Goal: Transaction & Acquisition: Purchase product/service

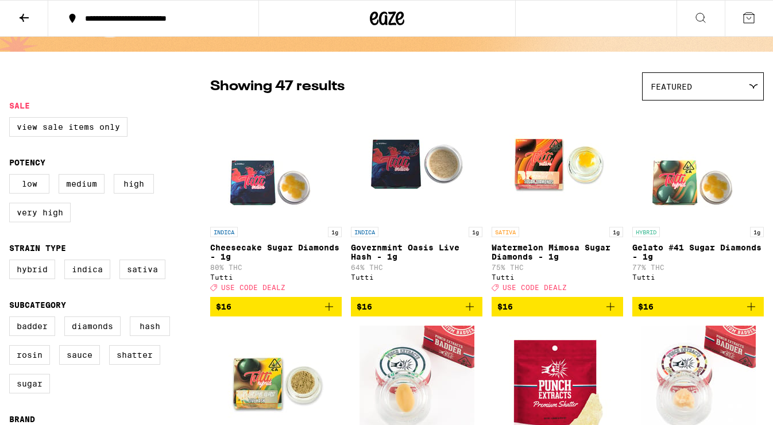
click at [328, 313] on icon "Add to bag" at bounding box center [329, 307] width 14 height 14
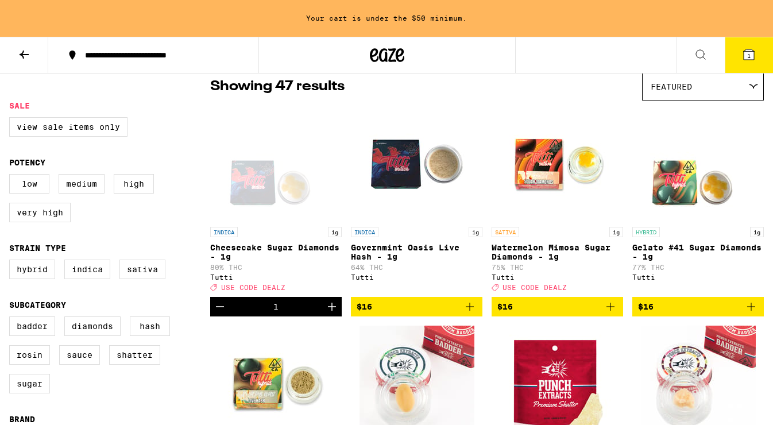
click at [612, 313] on icon "Add to bag" at bounding box center [610, 307] width 14 height 14
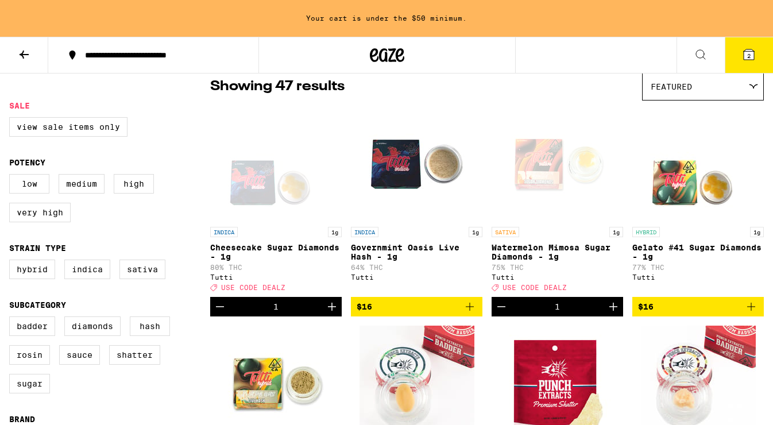
click at [612, 311] on icon "Increment" at bounding box center [613, 306] width 8 height 8
click at [332, 311] on icon "Increment" at bounding box center [332, 306] width 8 height 8
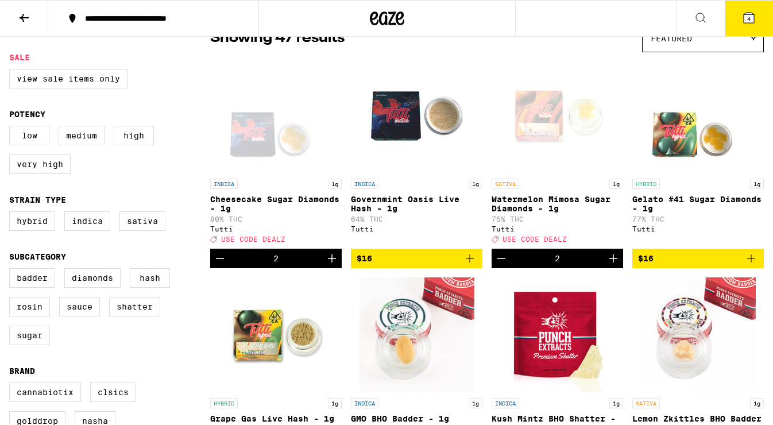
scroll to position [115, 0]
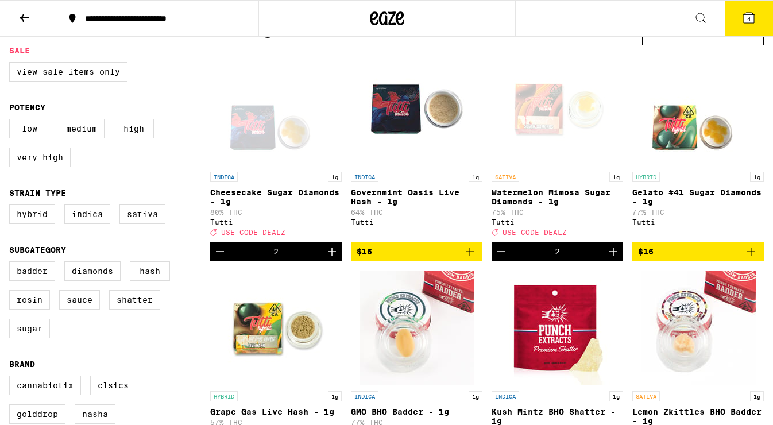
click at [613, 258] on icon "Increment" at bounding box center [613, 252] width 14 height 14
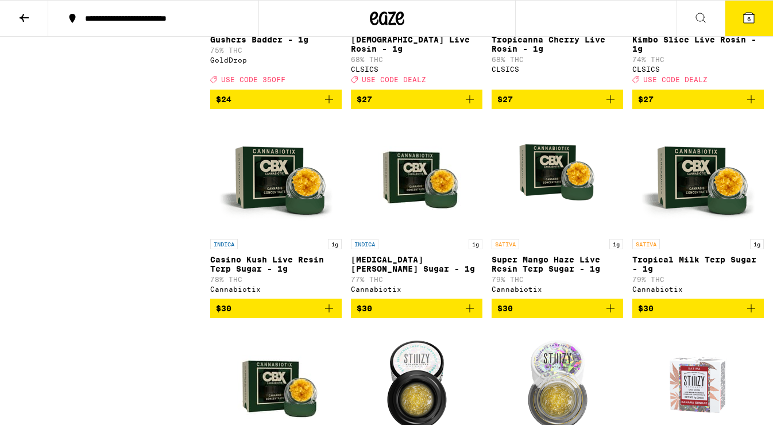
scroll to position [1671, 0]
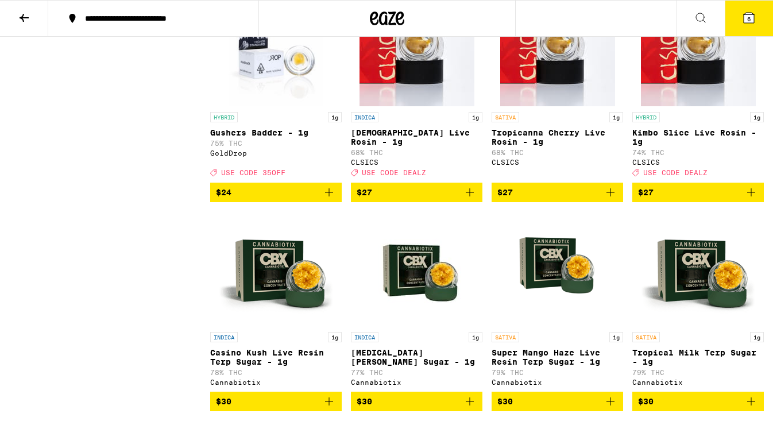
click at [749, 199] on icon "Add to bag" at bounding box center [751, 192] width 14 height 14
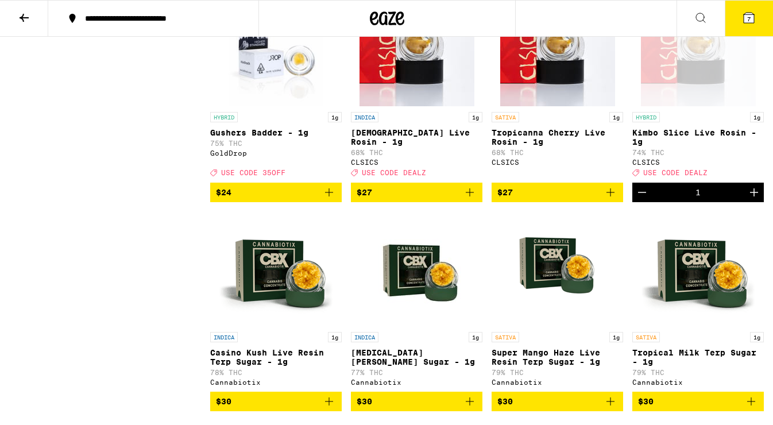
click at [749, 199] on icon "Increment" at bounding box center [754, 192] width 14 height 14
click at [751, 15] on icon at bounding box center [748, 18] width 10 height 10
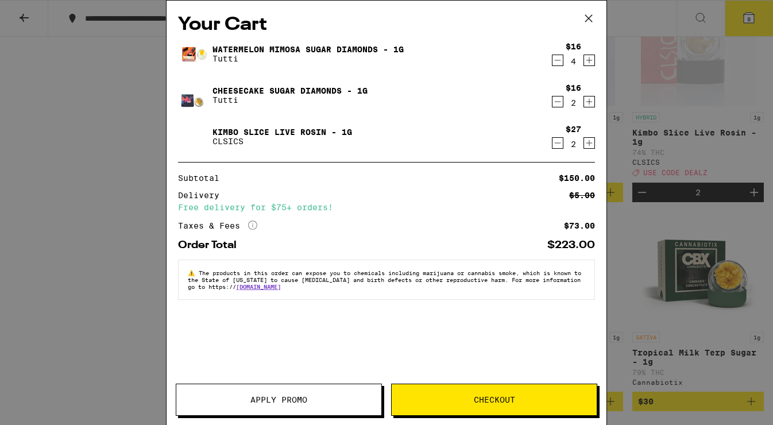
click at [331, 400] on span "Apply Promo" at bounding box center [278, 399] width 205 height 8
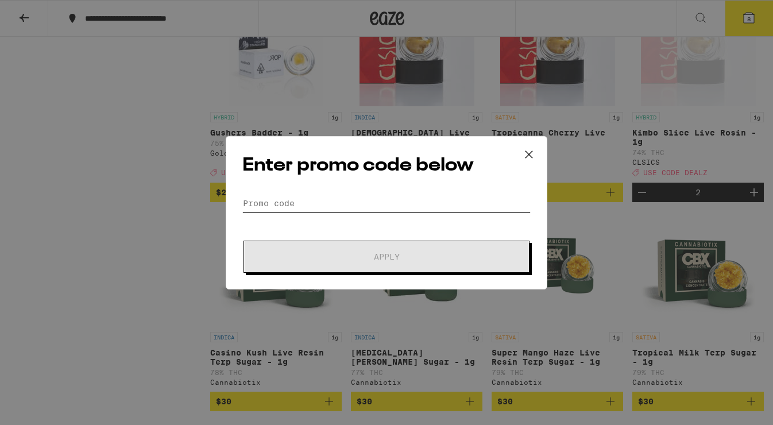
click at [307, 209] on input "Promo Code" at bounding box center [386, 203] width 288 height 17
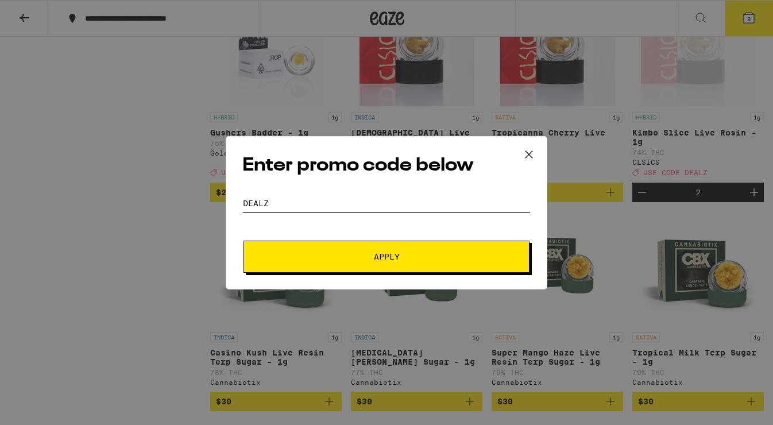
type input "dealz"
click at [331, 263] on button "Apply" at bounding box center [386, 257] width 286 height 32
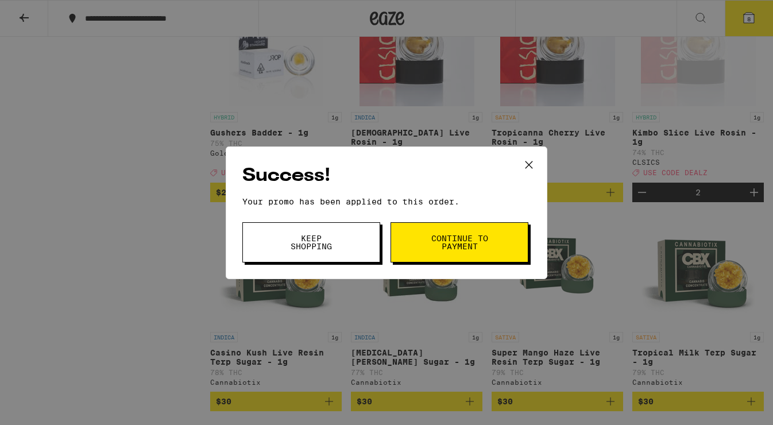
click at [454, 230] on button "Continue to payment" at bounding box center [459, 242] width 138 height 40
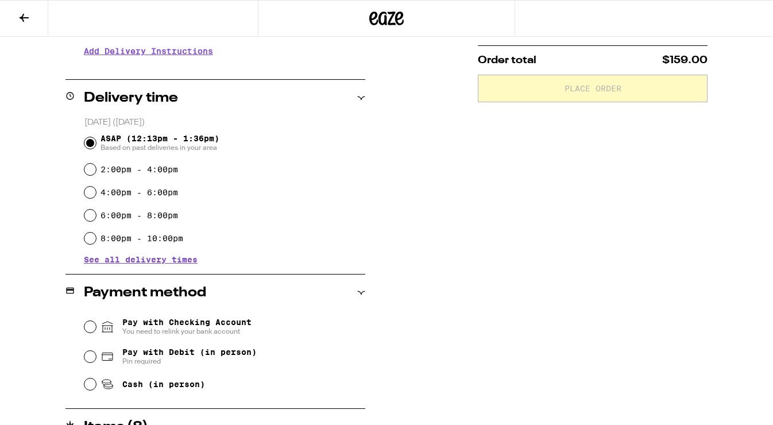
scroll to position [303, 0]
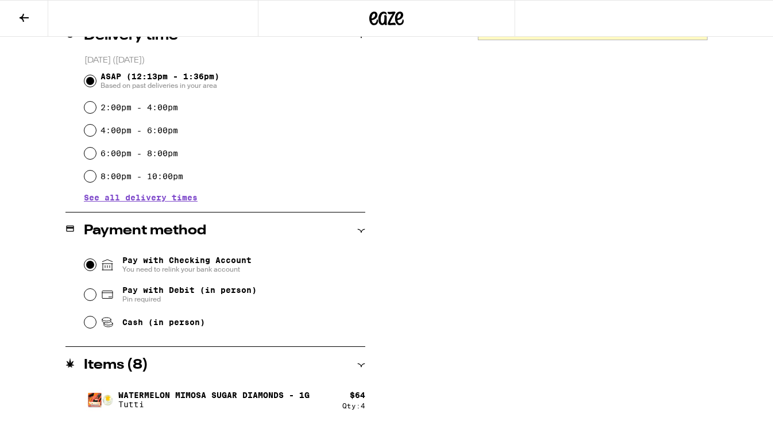
click at [92, 267] on input "Pay with Checking Account You need to relink your bank account" at bounding box center [89, 264] width 11 height 11
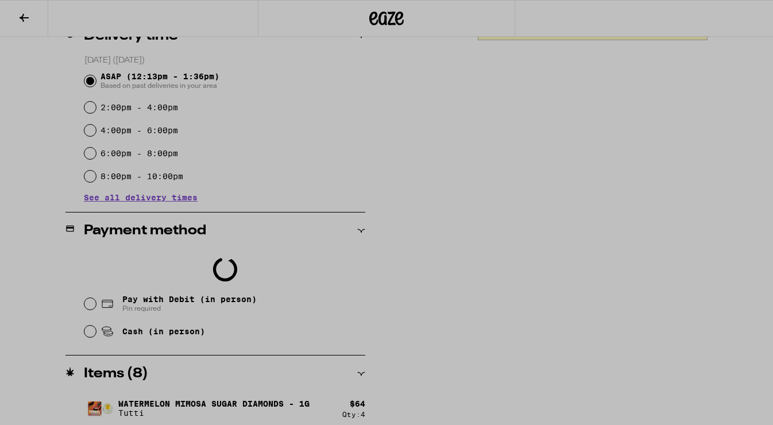
click at [147, 350] on div at bounding box center [386, 212] width 773 height 425
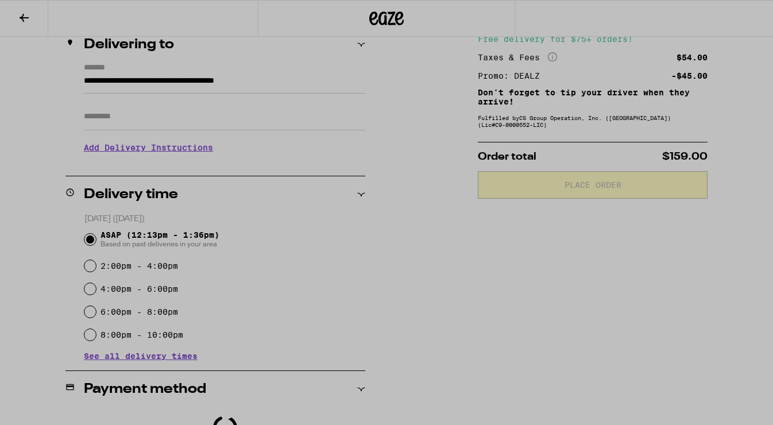
scroll to position [0, 0]
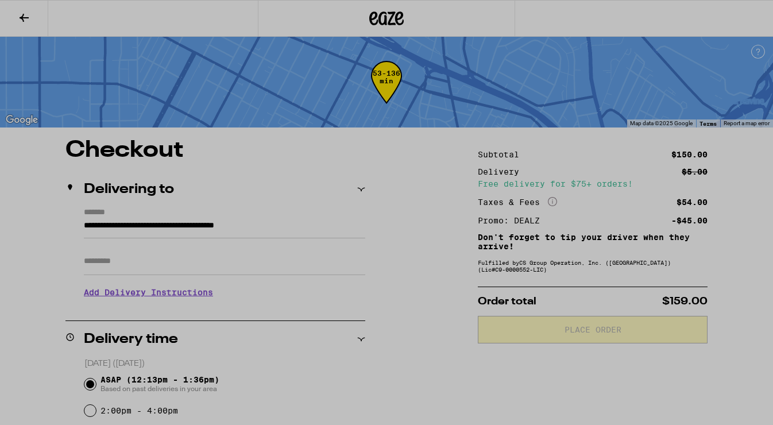
click at [472, 56] on div at bounding box center [386, 212] width 773 height 425
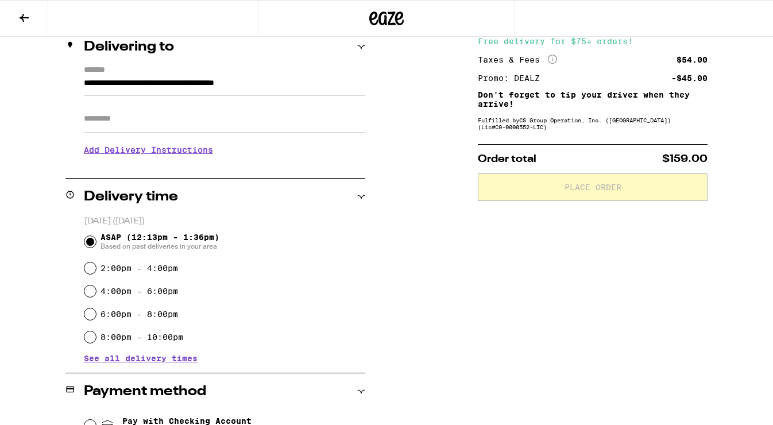
scroll to position [242, 0]
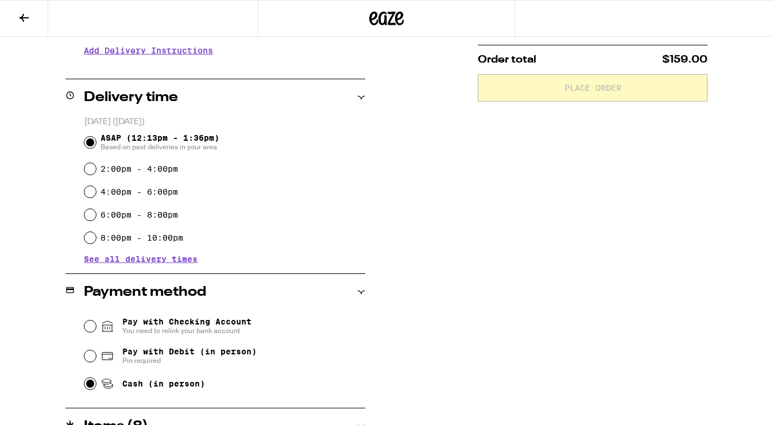
click at [90, 386] on input "Cash (in person)" at bounding box center [89, 383] width 11 height 11
radio input "true"
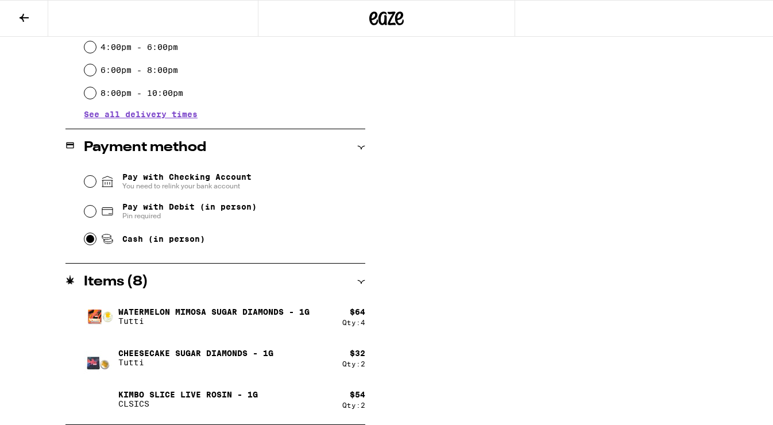
scroll to position [0, 0]
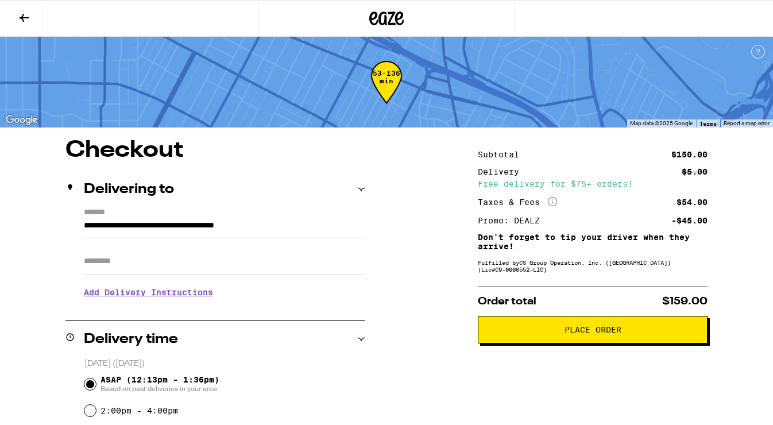
click at [534, 333] on span "Place Order" at bounding box center [592, 329] width 210 height 8
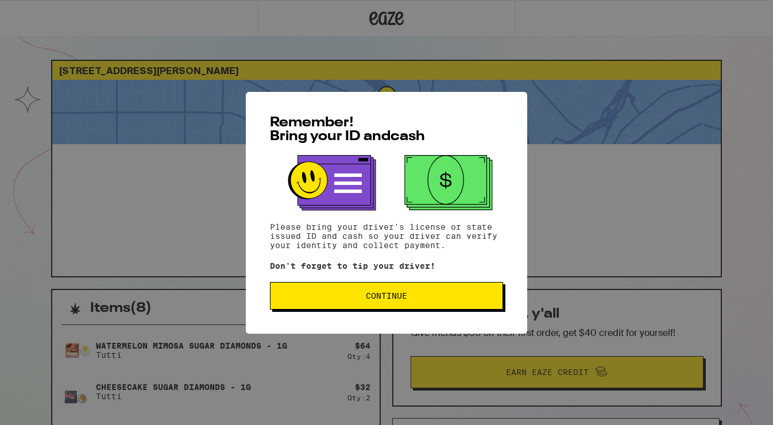
click at [441, 295] on span "Continue" at bounding box center [387, 296] width 214 height 8
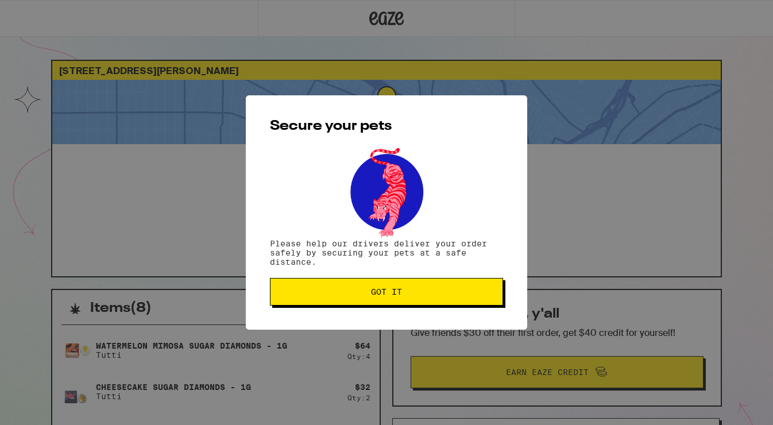
click at [441, 295] on span "Got it" at bounding box center [387, 292] width 214 height 8
